Goal: Find specific page/section: Locate a particular part of the current website

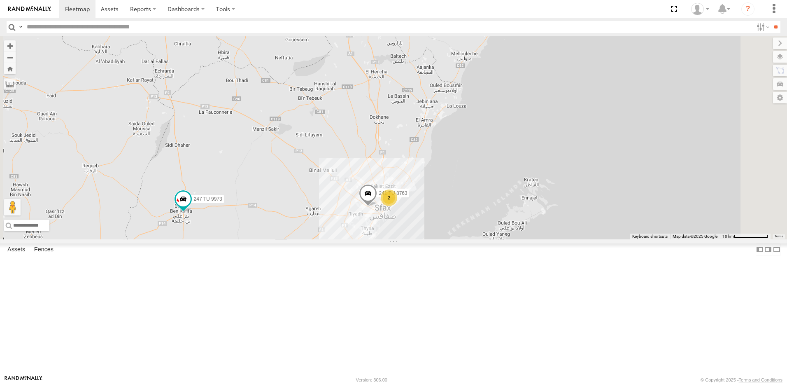
drag, startPoint x: 547, startPoint y: 148, endPoint x: 451, endPoint y: 287, distance: 168.7
click at [445, 239] on div "245 TU 4334 231 TU 3159 245 TU 9053 246 TU 8284 245 TU 9065 245 TU 9063 246 TU …" at bounding box center [393, 137] width 787 height 203
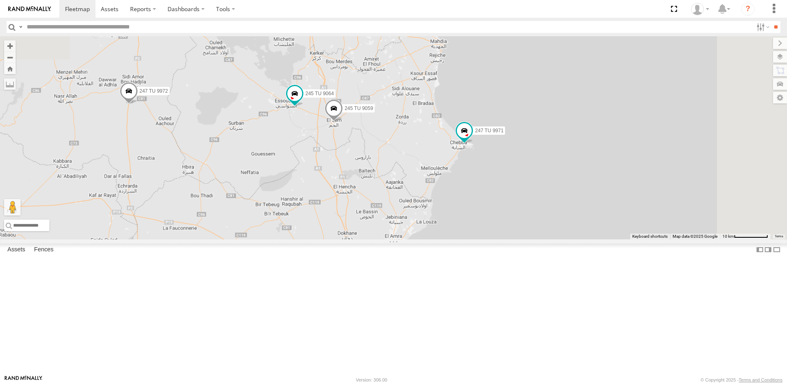
drag, startPoint x: 503, startPoint y: 194, endPoint x: 476, endPoint y: 296, distance: 105.3
click at [476, 239] on div "245 TU 4334 231 TU 3159 245 TU 9053 246 TU 8284 245 TU 9065 245 TU 9063 246 TU …" at bounding box center [393, 137] width 787 height 203
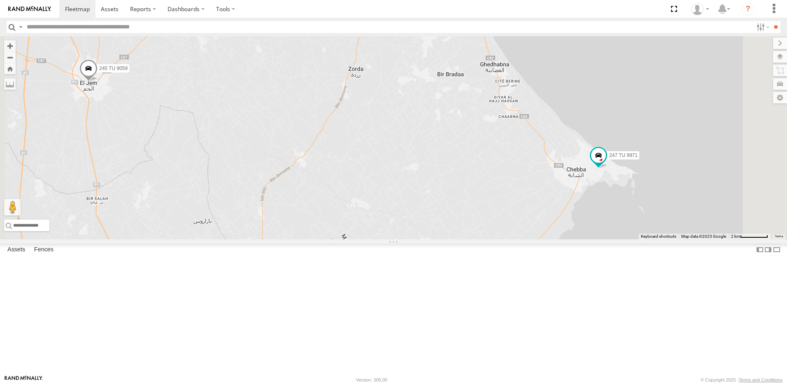
drag, startPoint x: 523, startPoint y: 195, endPoint x: 453, endPoint y: 331, distance: 153.6
click at [452, 239] on div "245 TU 4334 231 TU 3159 245 TU 9053 246 TU 8284 245 TU 9065 245 TU 9063 246 TU …" at bounding box center [393, 137] width 787 height 203
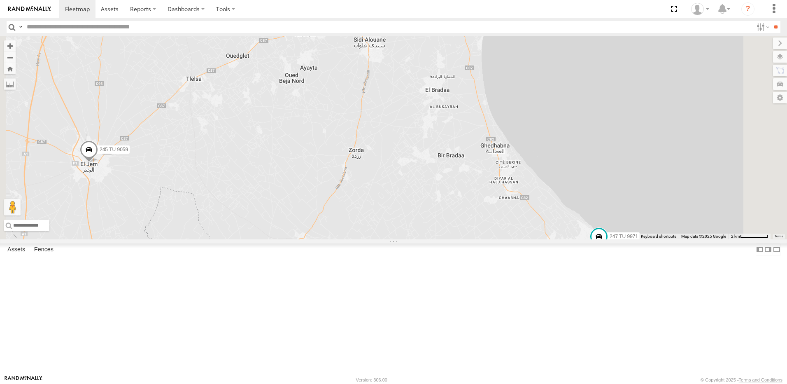
drag, startPoint x: 516, startPoint y: 203, endPoint x: 535, endPoint y: 277, distance: 76.2
click at [534, 239] on div "245 TU 4334 231 TU 3159 245 TU 9053 246 TU 8284 245 TU 9065 245 TU 9063 246 TU …" at bounding box center [393, 137] width 787 height 203
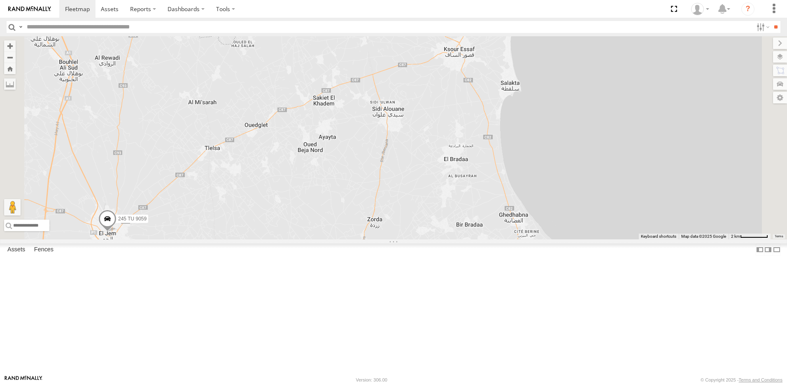
drag, startPoint x: 529, startPoint y: 188, endPoint x: 602, endPoint y: 326, distance: 156.2
click at [602, 239] on div "245 TU 4334 231 TU 3159 245 TU 9053 246 TU 8284 245 TU 9065 245 TU 9063 246 TU …" at bounding box center [393, 137] width 787 height 203
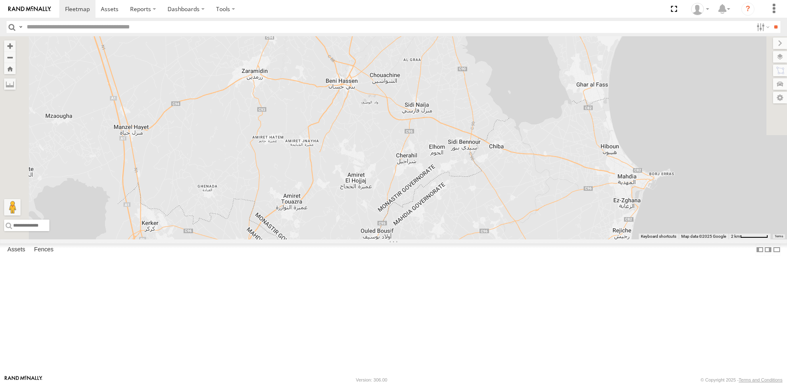
drag, startPoint x: 585, startPoint y: 243, endPoint x: 581, endPoint y: 291, distance: 47.9
click at [583, 239] on div "245 TU 4334 231 TU 3159 245 TU 9053 246 TU 8284 245 TU 9065 245 TU 9063 246 TU …" at bounding box center [393, 137] width 787 height 203
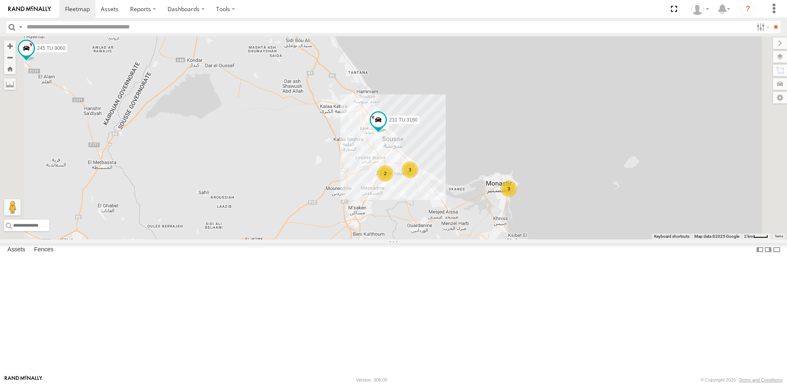
drag, startPoint x: 490, startPoint y: 199, endPoint x: 482, endPoint y: 296, distance: 97.1
click at [482, 239] on div "245 TU 4334 231 TU 3159 245 TU 9053 246 TU 8284 245 TU 9065 245 TU 9063 246 TU …" at bounding box center [393, 137] width 787 height 203
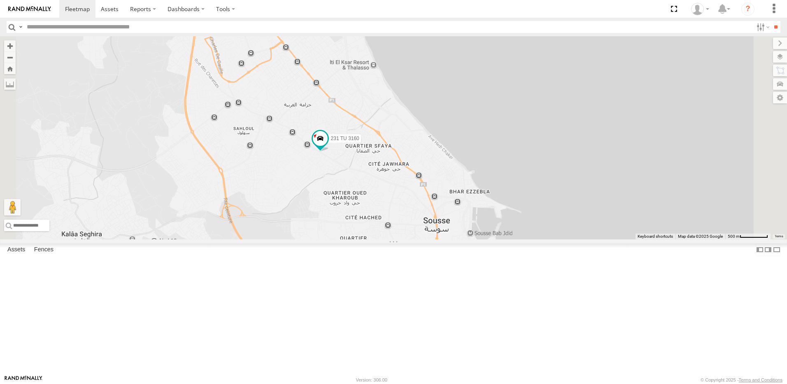
drag, startPoint x: 460, startPoint y: 285, endPoint x: 455, endPoint y: 206, distance: 79.6
click at [455, 206] on div "245 TU 4334 231 TU 3159 245 TU 9053 246 TU 8284 245 TU 9065 245 TU 9063 246 TU …" at bounding box center [393, 137] width 787 height 203
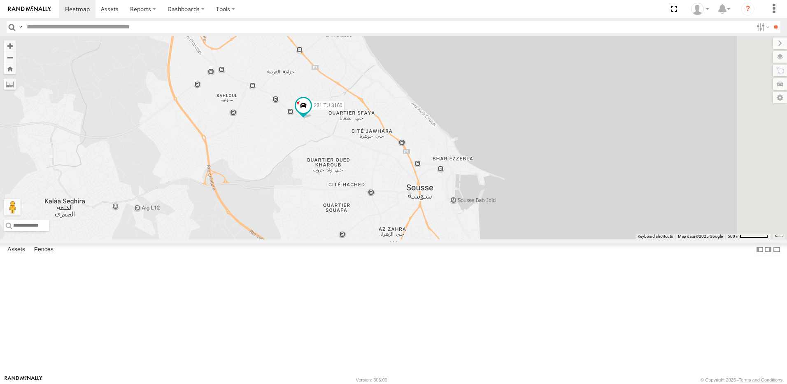
click at [429, 219] on div "245 TU 4334 231 TU 3159 245 TU 9053 246 TU 8284 245 TU 9065 245 TU 9063 246 TU …" at bounding box center [393, 137] width 787 height 203
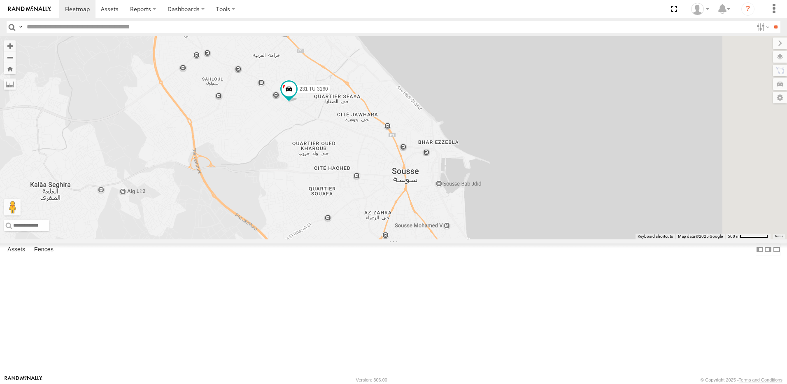
drag, startPoint x: 455, startPoint y: 231, endPoint x: 426, endPoint y: 161, distance: 75.7
click at [426, 161] on div "245 TU 4334 231 TU 3159 245 TU 9053 246 TU 8284 245 TU 9065 245 TU 9063 246 TU …" at bounding box center [393, 137] width 787 height 203
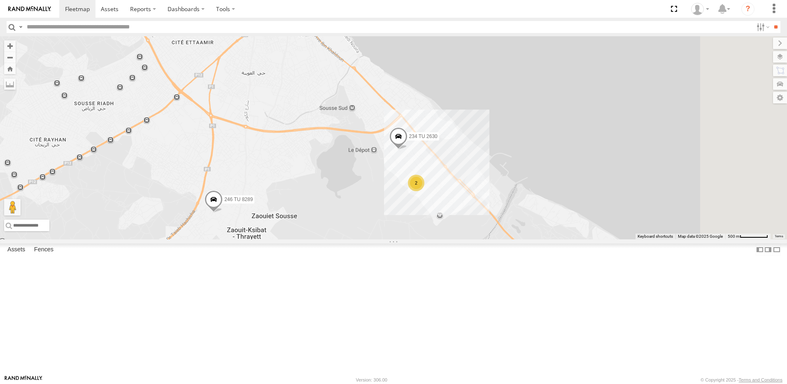
drag, startPoint x: 532, startPoint y: 255, endPoint x: 435, endPoint y: 118, distance: 168.1
click at [435, 118] on div "245 TU 4334 231 TU 3159 245 TU 9053 246 TU 8284 245 TU 9065 245 TU 9063 246 TU …" at bounding box center [393, 137] width 787 height 203
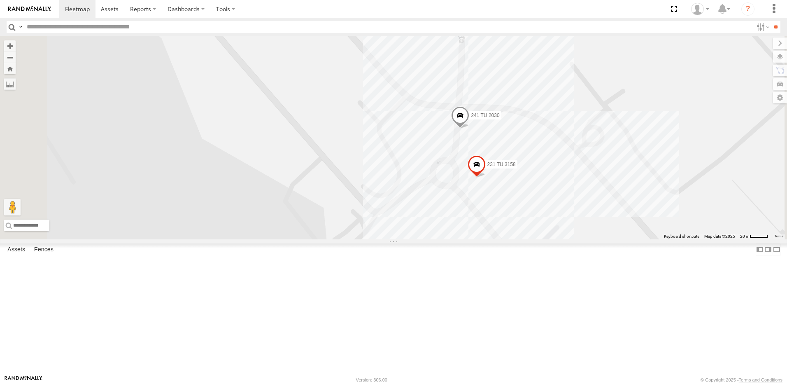
click at [307, 183] on div "245 TU 4334 231 TU 3159 245 TU 9053 246 TU 8284 245 TU 9065 245 TU 9063 246 TU …" at bounding box center [393, 137] width 787 height 203
